Goal: Information Seeking & Learning: Learn about a topic

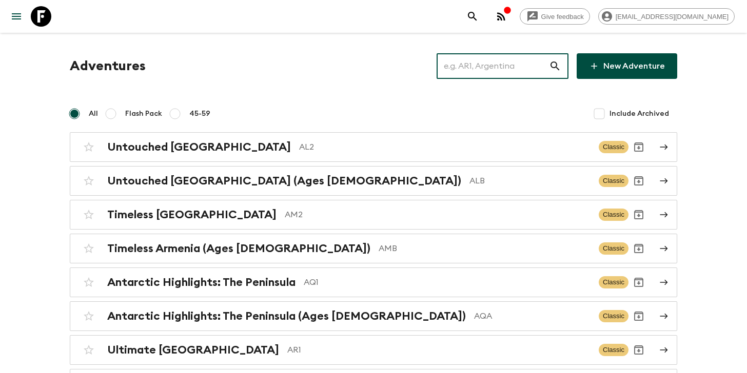
click at [514, 72] on input "text" at bounding box center [492, 66] width 112 height 29
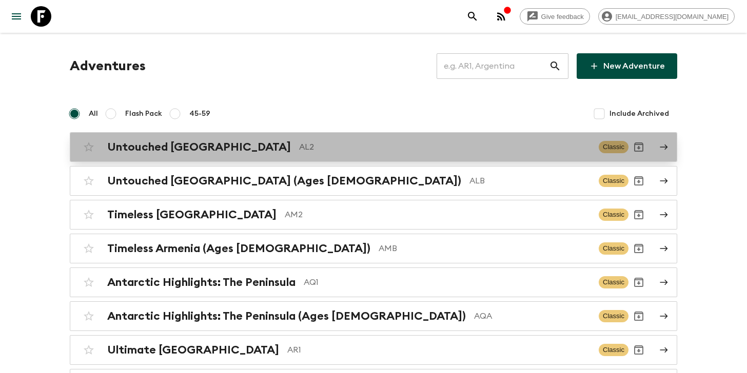
click at [311, 157] on div "Untouched Albania AL2 Classic" at bounding box center [353, 147] width 550 height 21
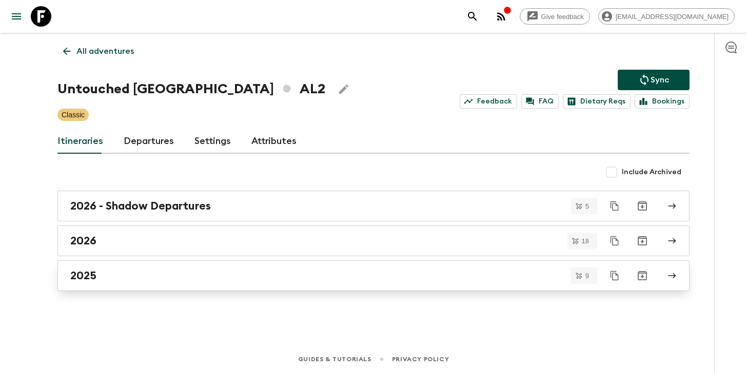
click at [119, 272] on div "2025" at bounding box center [363, 275] width 587 height 13
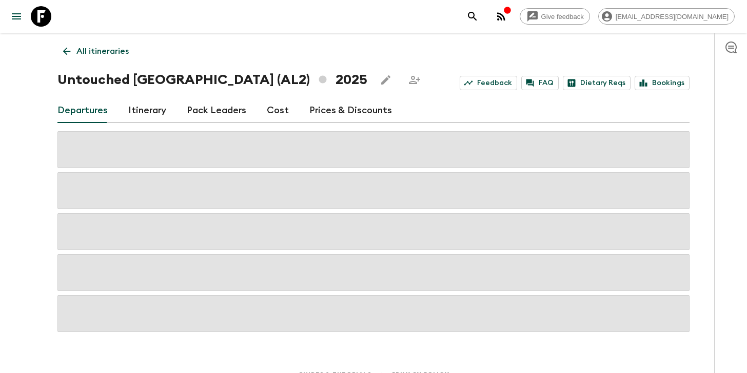
click at [141, 119] on link "Itinerary" at bounding box center [147, 110] width 38 height 25
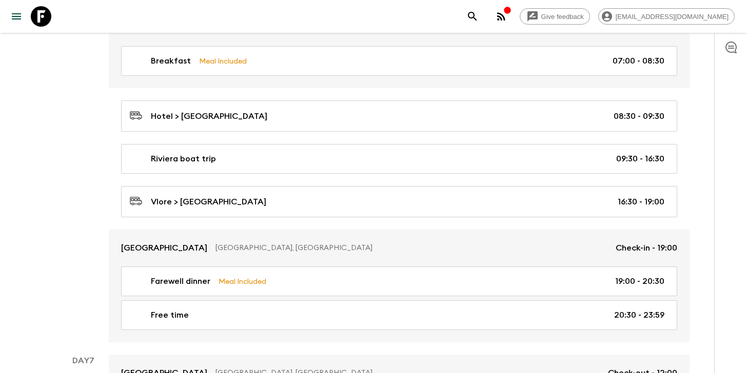
scroll to position [2024, 0]
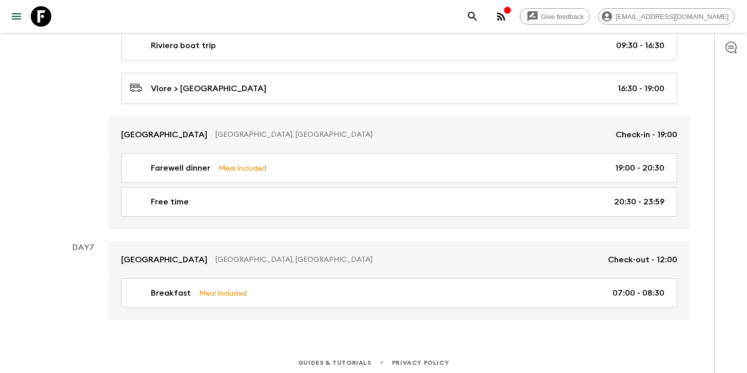
click at [13, 17] on icon "menu" at bounding box center [16, 16] width 12 height 12
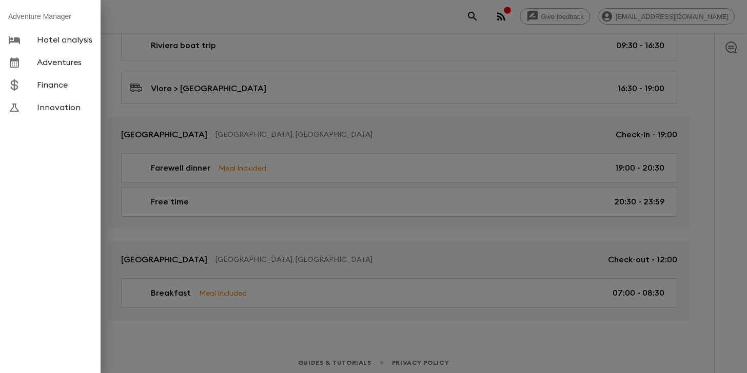
click at [77, 83] on span "Finance" at bounding box center [64, 85] width 55 height 10
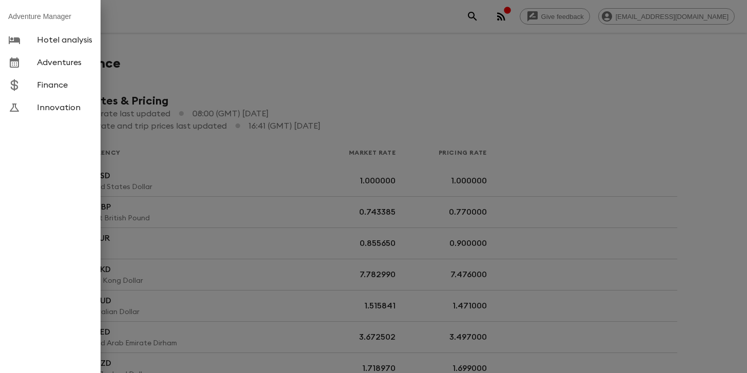
click at [377, 71] on div at bounding box center [373, 186] width 747 height 373
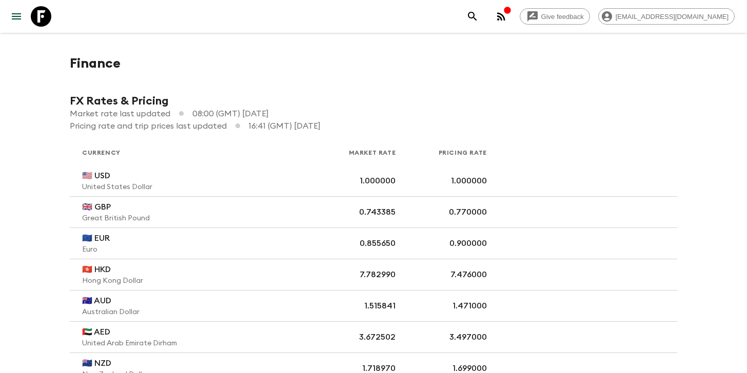
click at [48, 15] on icon at bounding box center [41, 16] width 21 height 21
